Goal: Task Accomplishment & Management: Use online tool/utility

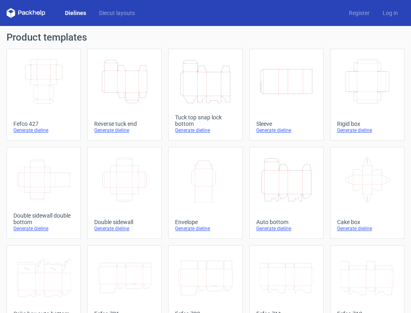
click at [127, 86] on icon "Height Depth Width" at bounding box center [124, 81] width 54 height 45
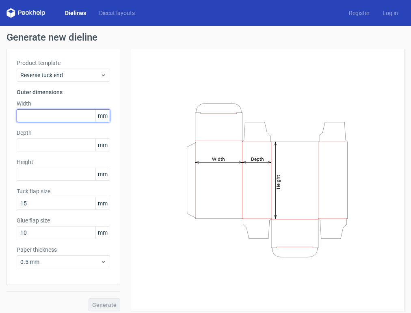
click at [53, 115] on input "text" at bounding box center [63, 115] width 93 height 13
type input "125"
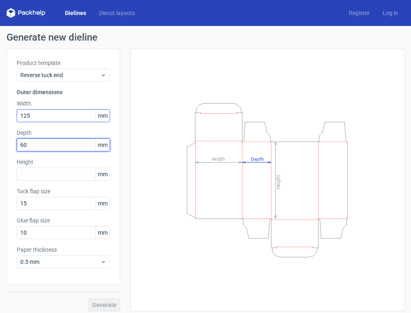
type input "60"
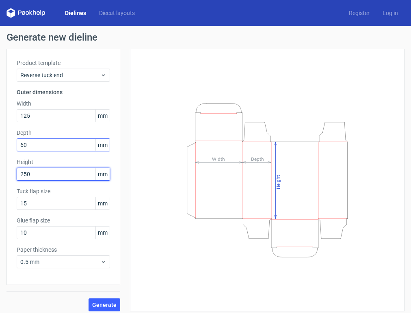
type input "250"
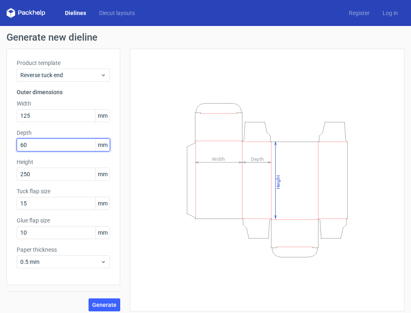
click at [43, 145] on input "60" at bounding box center [63, 144] width 93 height 13
click at [106, 307] on span "Generate" at bounding box center [104, 305] width 24 height 6
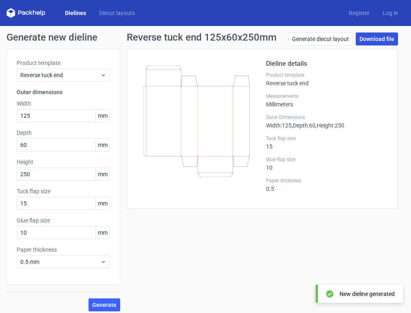
click at [373, 38] on link "Download file" at bounding box center [377, 38] width 42 height 13
